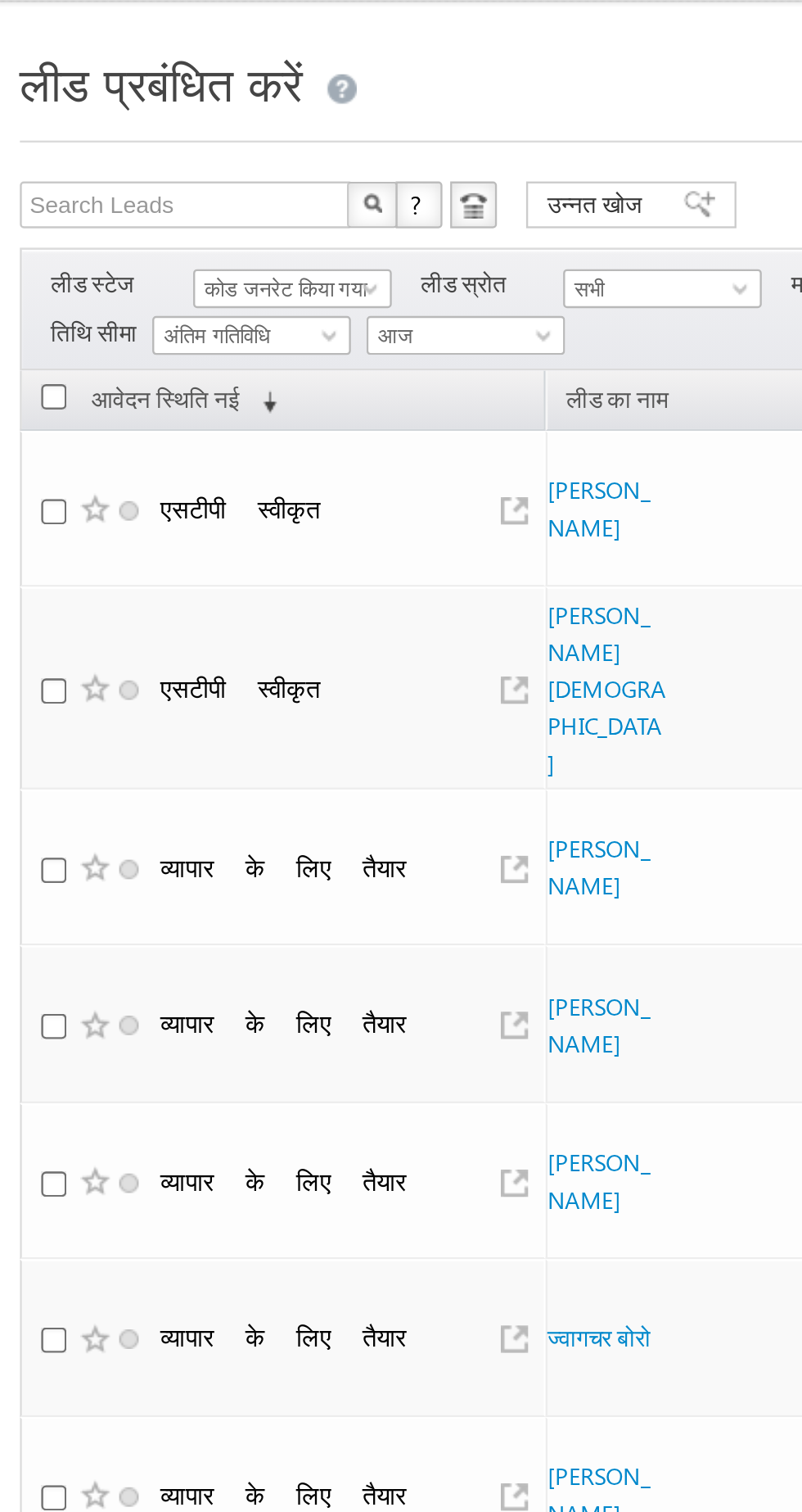
click at [114, 154] on font "कोड जनरेट किया गया" at bounding box center [128, 158] width 68 height 11
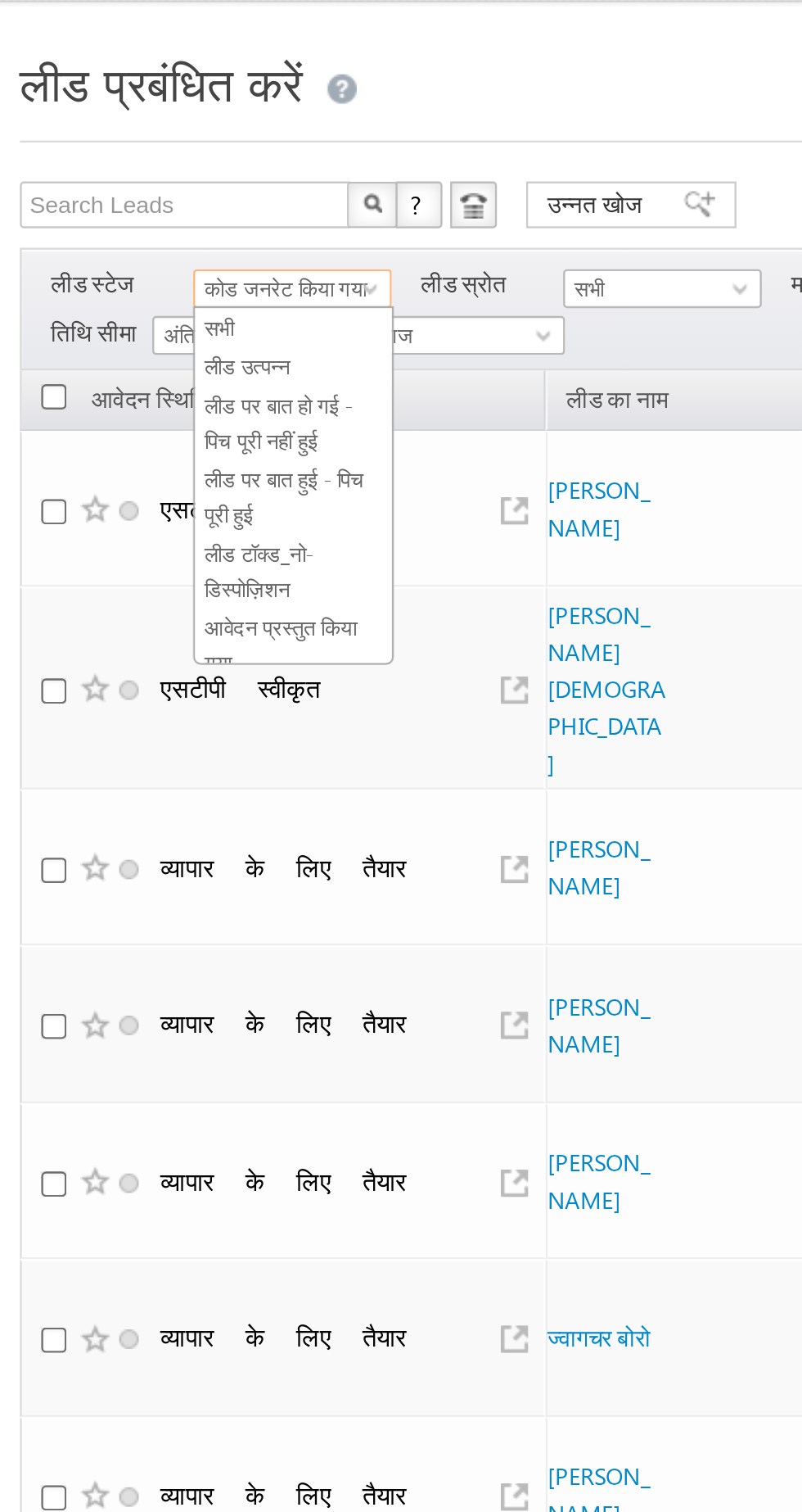
click at [113, 188] on font "लीड उत्पन्न" at bounding box center [111, 191] width 36 height 11
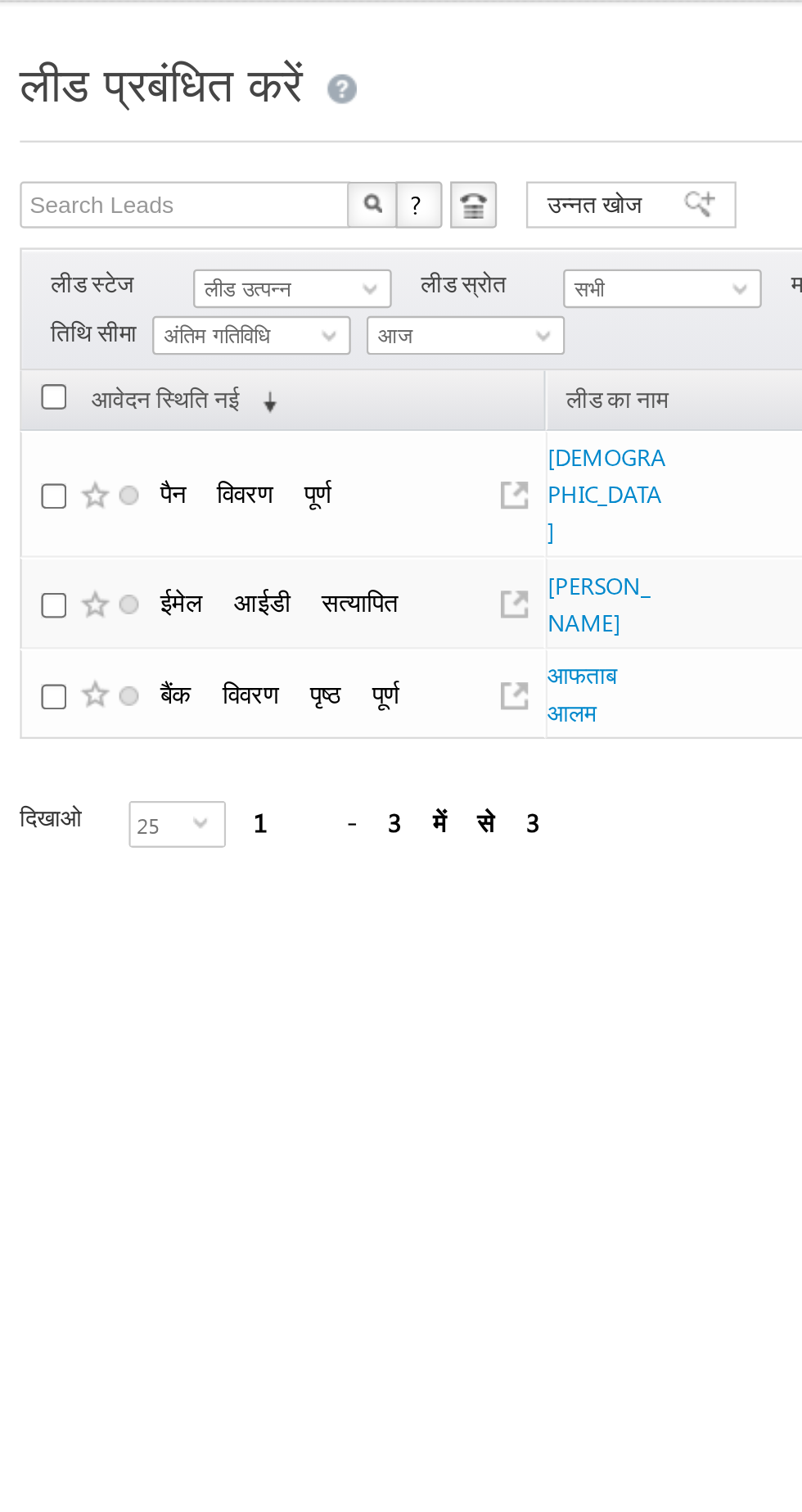
click at [234, 246] on td "पैन विवरण पूर्ण" at bounding box center [127, 245] width 221 height 54
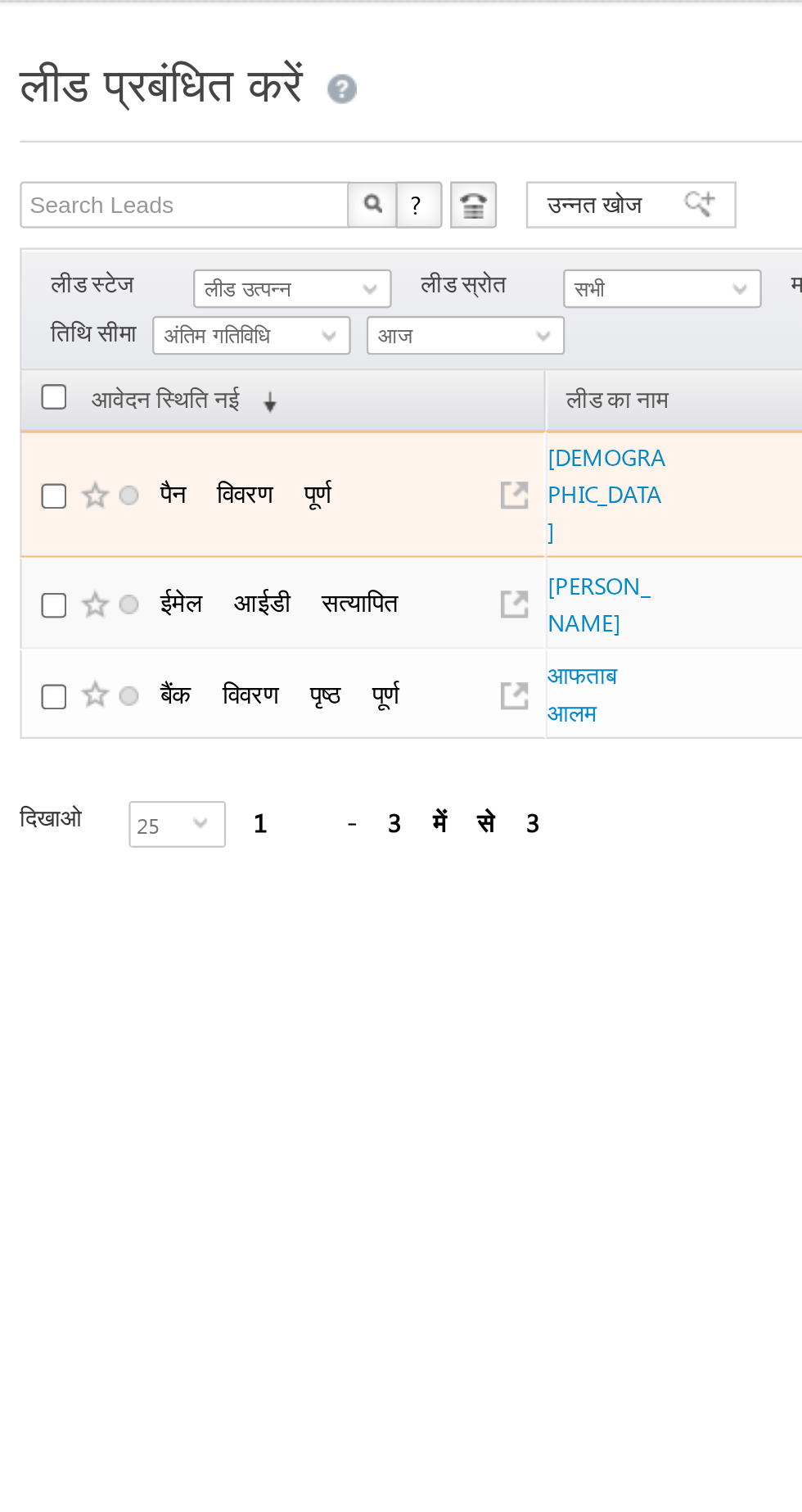
click at [234, 246] on td "पैन विवरण पूर्ण" at bounding box center [127, 245] width 221 height 54
click at [244, 232] on font "[DEMOGRAPHIC_DATA]" at bounding box center [263, 245] width 50 height 43
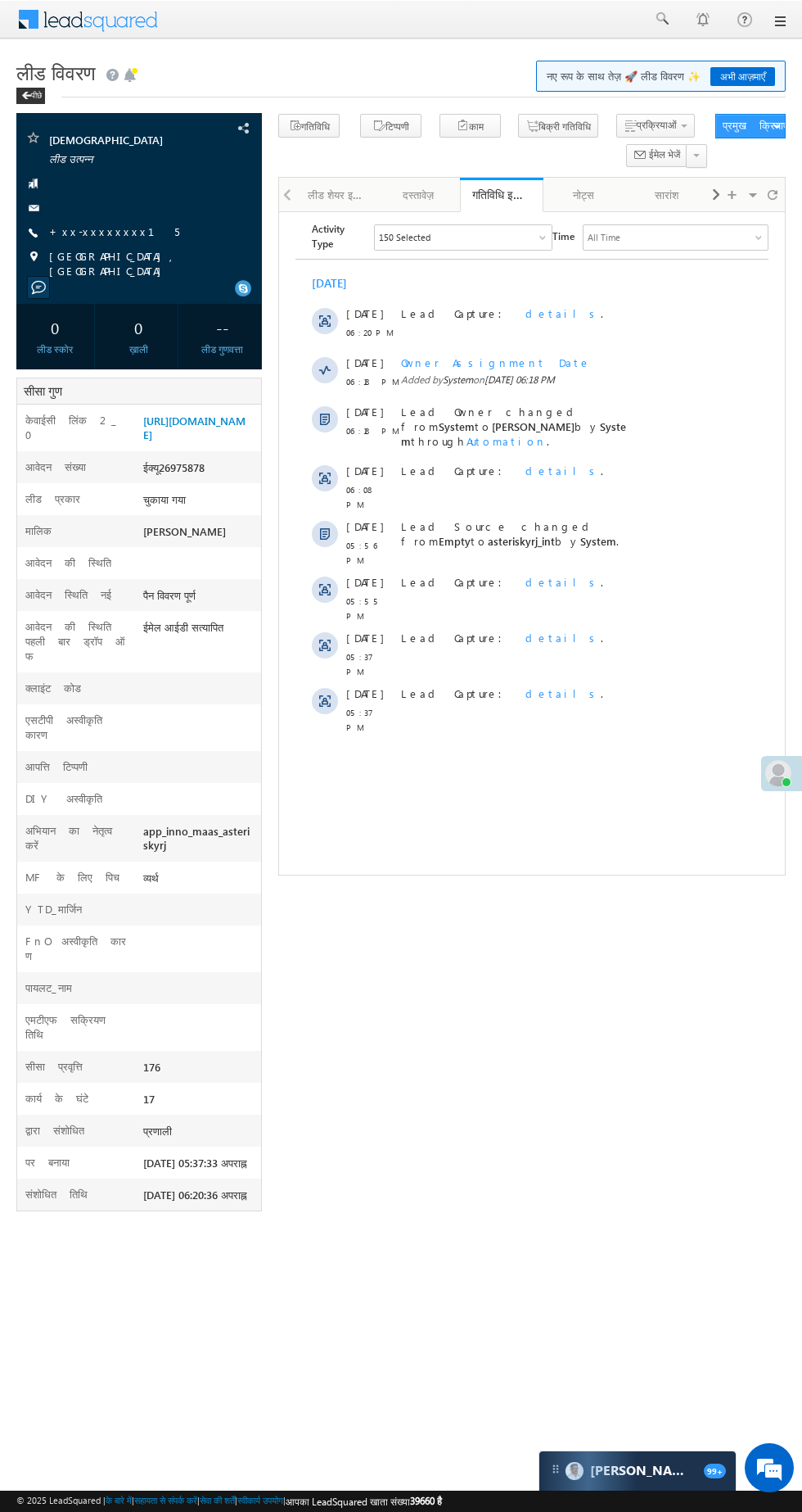
click at [90, 249] on font "[GEOGRAPHIC_DATA], [GEOGRAPHIC_DATA]" at bounding box center [113, 263] width 130 height 28
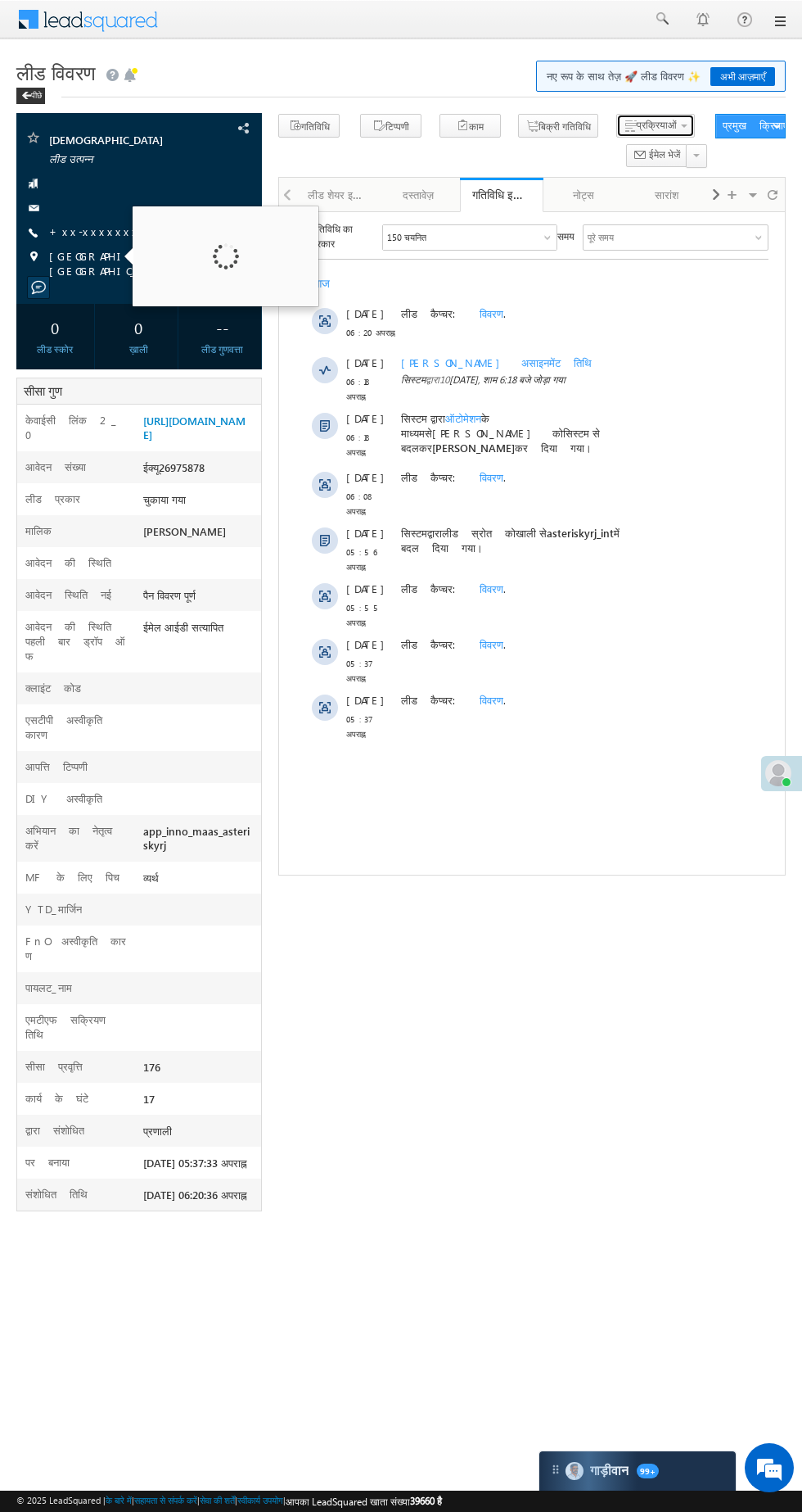
click at [623, 126] on span "button" at bounding box center [629, 126] width 13 height 16
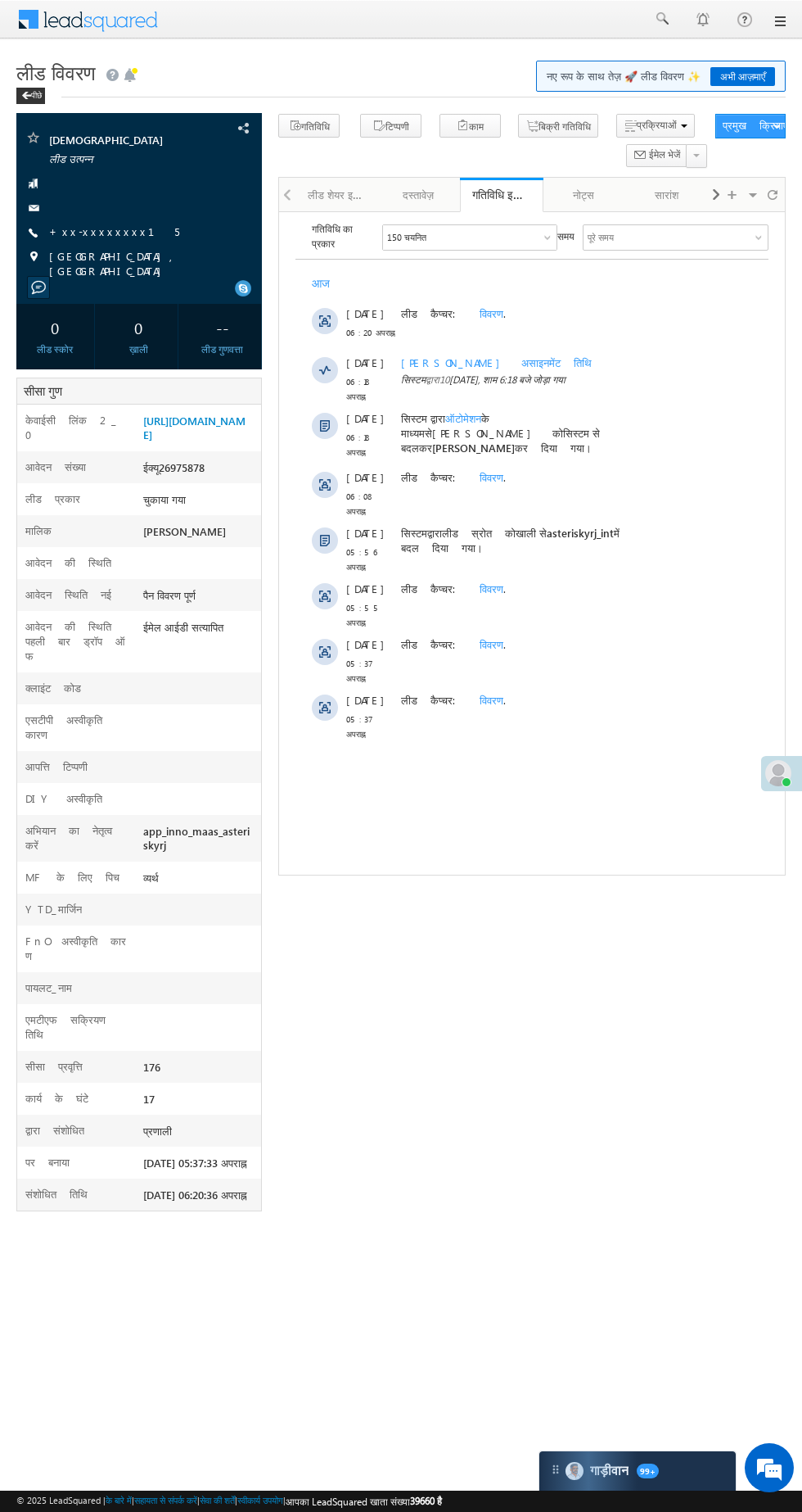
click at [0, 0] on span "बज" at bounding box center [0, 0] width 0 height 0
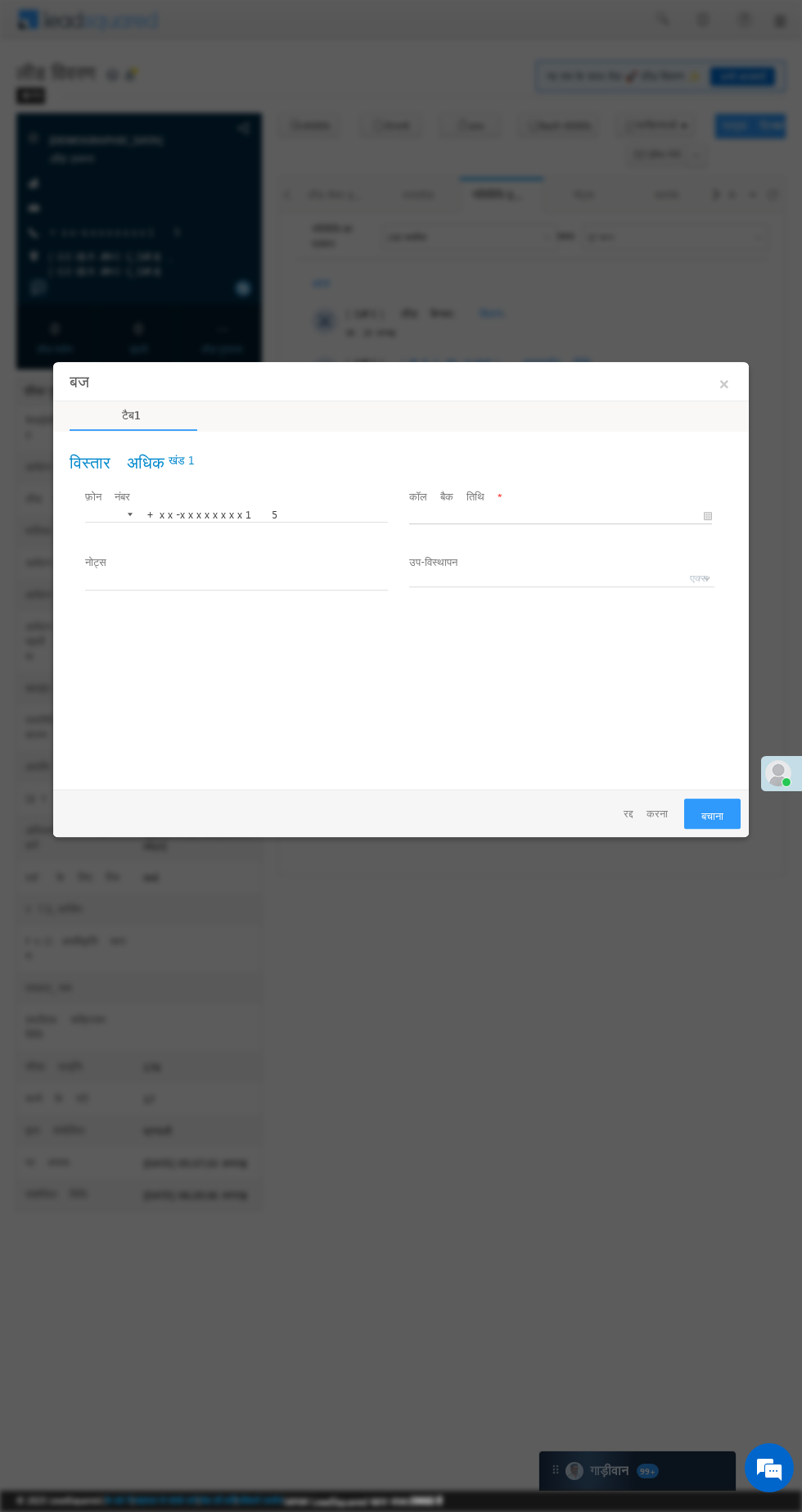
click at [608, 518] on input "text" at bounding box center [561, 516] width 303 height 17
type input "[DATE] 6:25 PM"
click at [709, 807] on font "बचाना" at bounding box center [712, 812] width 22 height 14
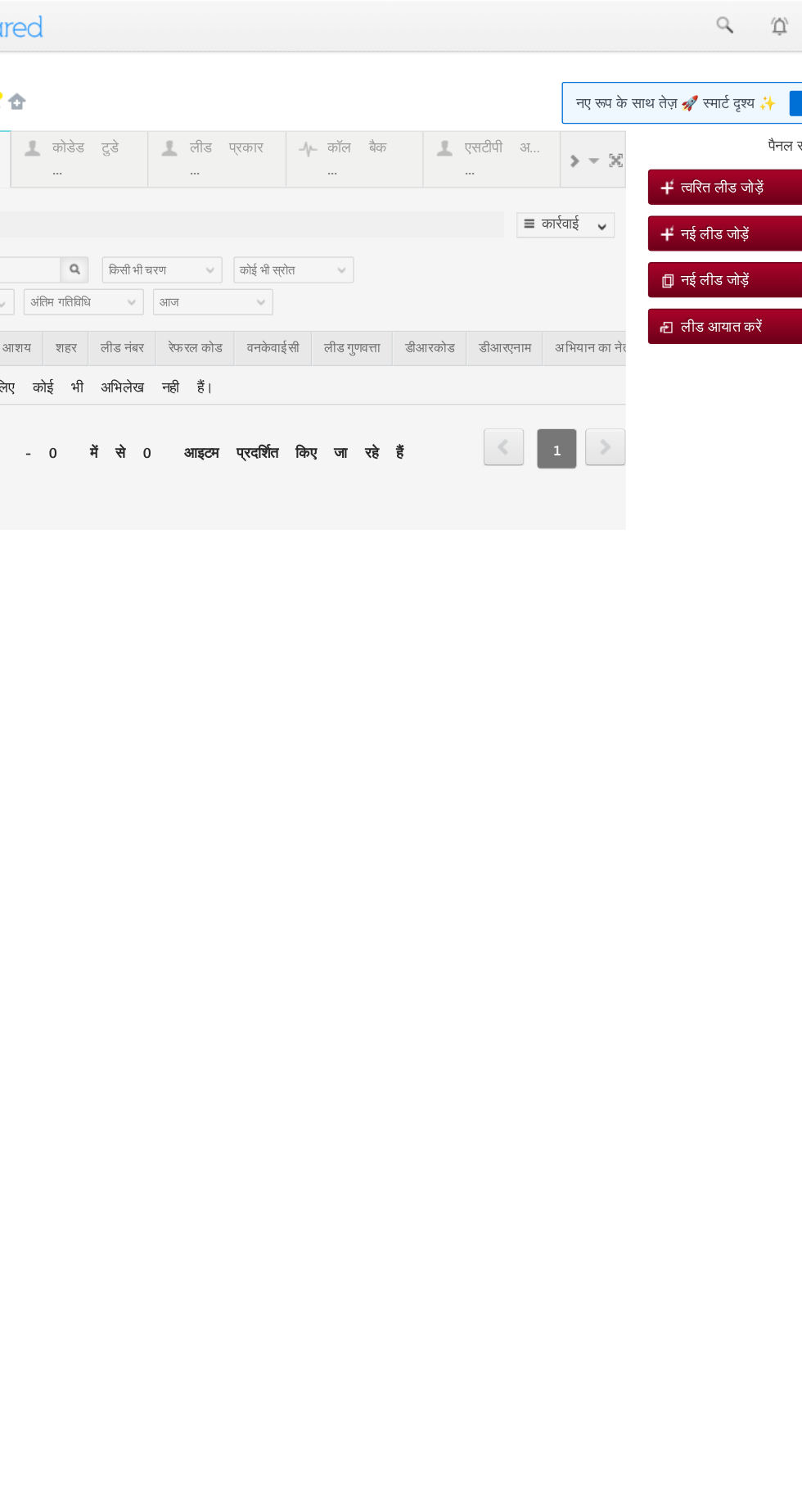
click at [112, 114] on div at bounding box center [133, 244] width 572 height 295
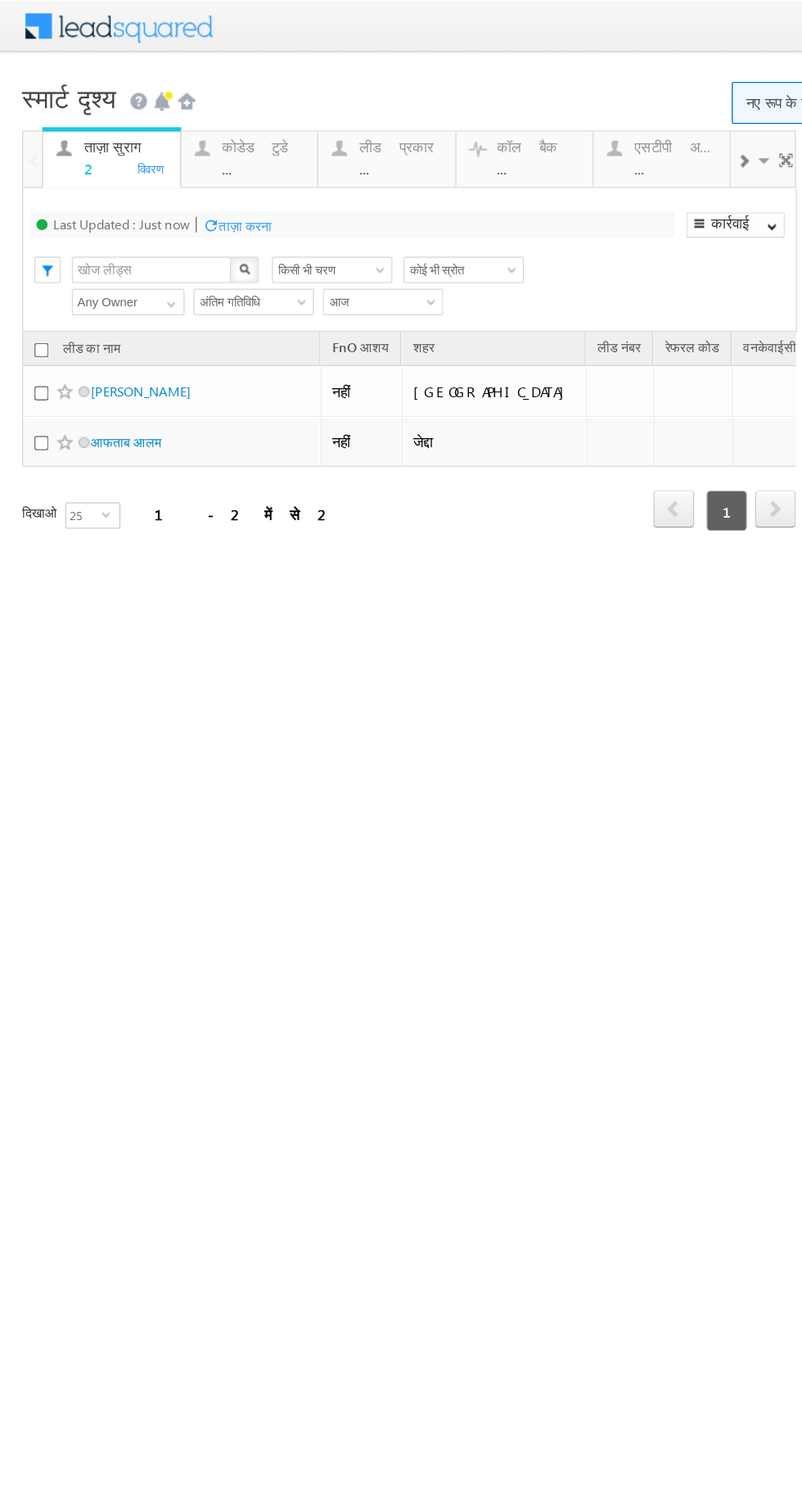
click at [184, 131] on link "कोडेड टुडे ... विवरण" at bounding box center [185, 118] width 103 height 41
